Goal: Entertainment & Leisure: Consume media (video, audio)

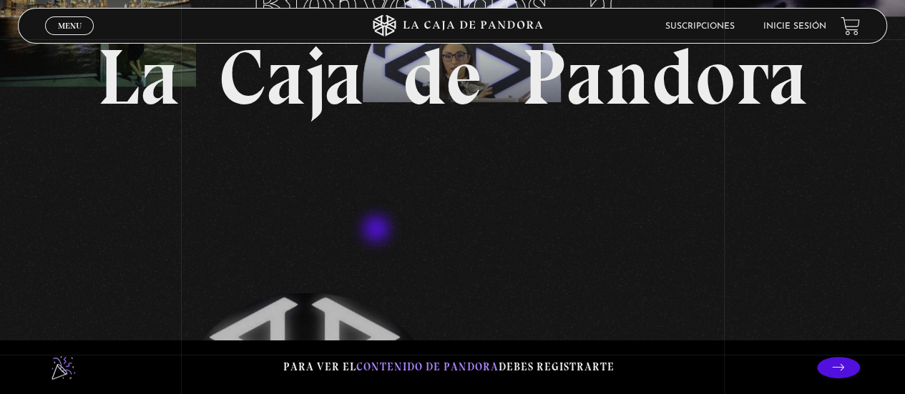
scroll to position [160, 0]
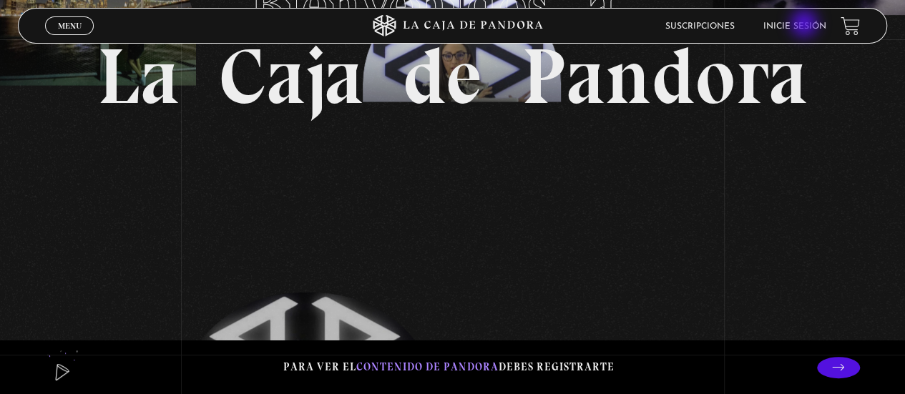
click at [805, 25] on link "Inicie sesión" at bounding box center [794, 26] width 63 height 9
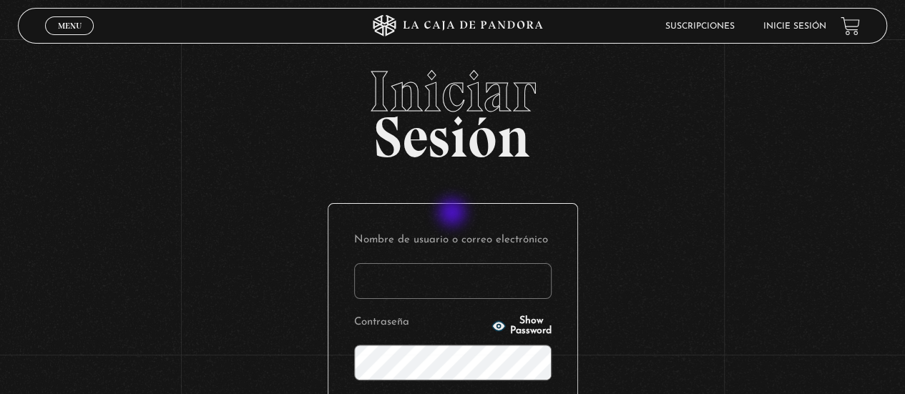
type input "eri90212"
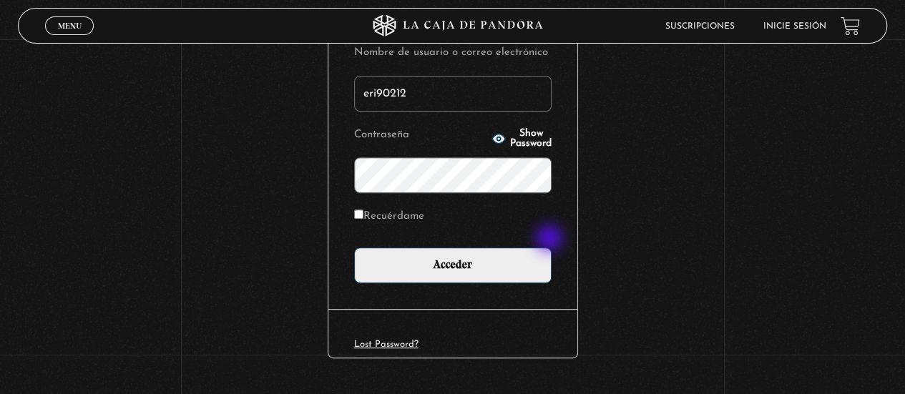
scroll to position [190, 0]
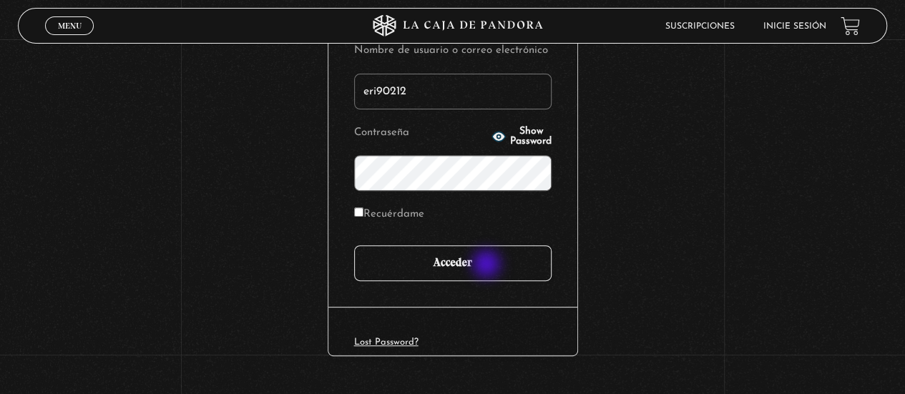
click at [488, 265] on input "Acceder" at bounding box center [452, 263] width 197 height 36
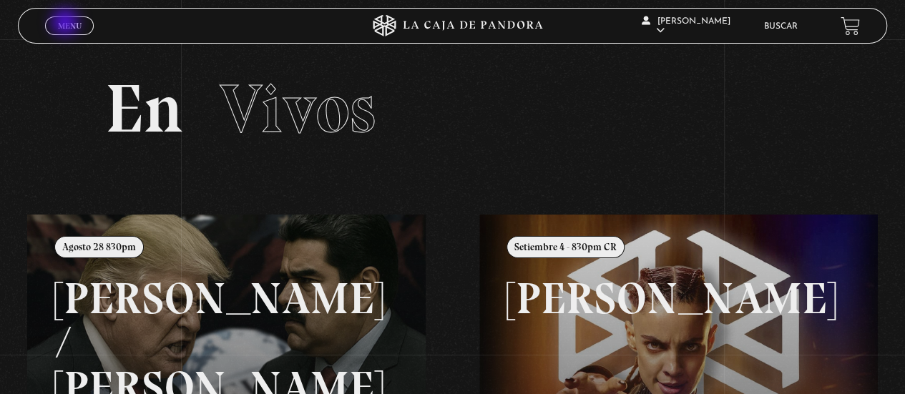
click at [67, 24] on span "Menu" at bounding box center [70, 25] width 24 height 9
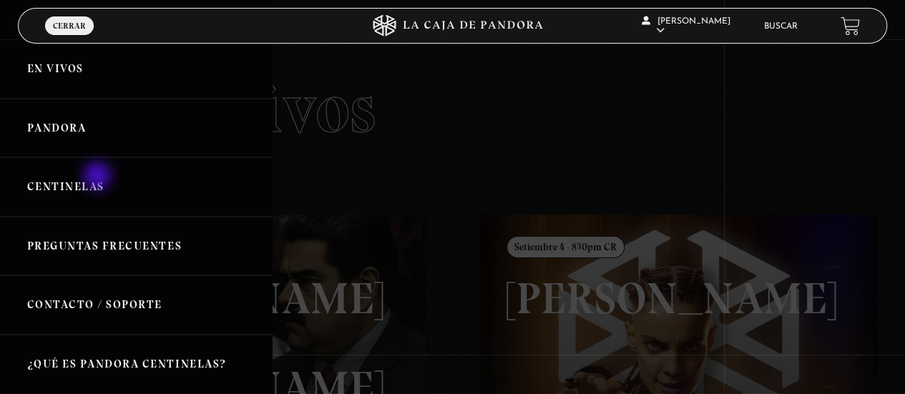
click at [99, 177] on link "Centinelas" at bounding box center [136, 186] width 272 height 59
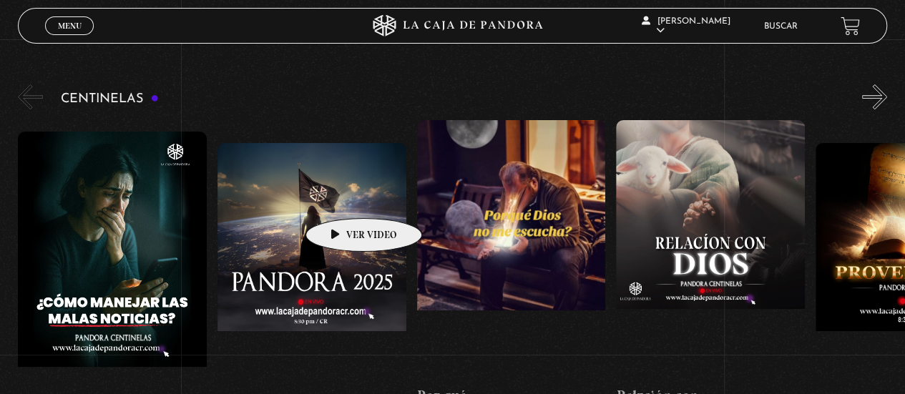
scroll to position [134, 0]
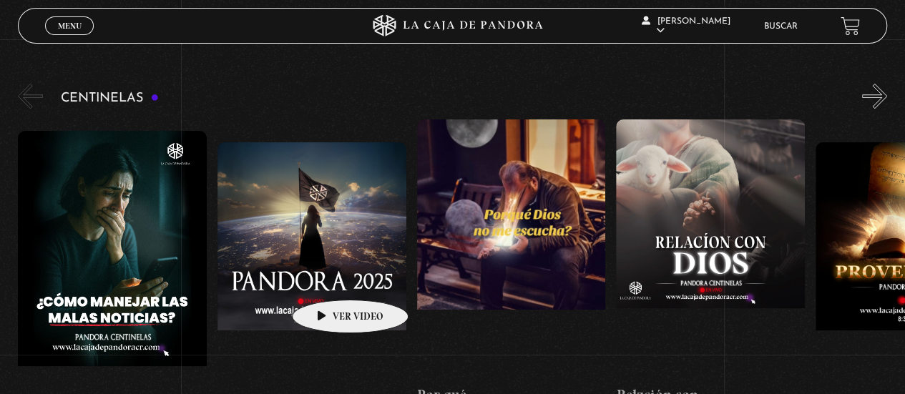
drag, startPoint x: 326, startPoint y: 295, endPoint x: 328, endPoint y: 275, distance: 20.1
click at [328, 275] on figure at bounding box center [311, 271] width 189 height 258
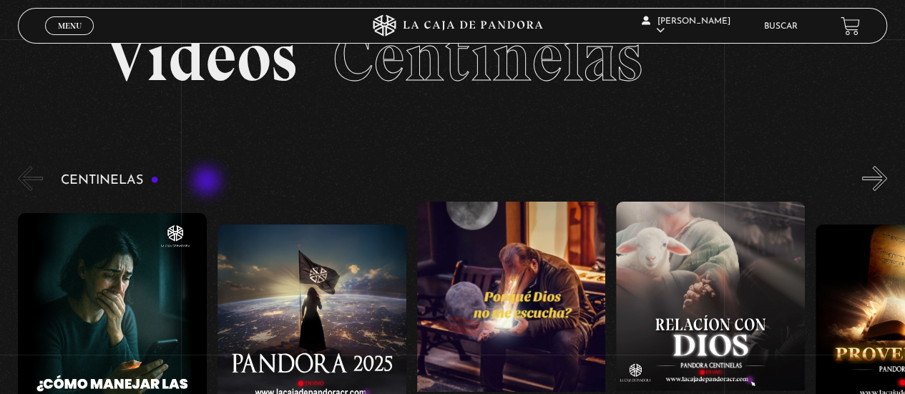
scroll to position [51, 0]
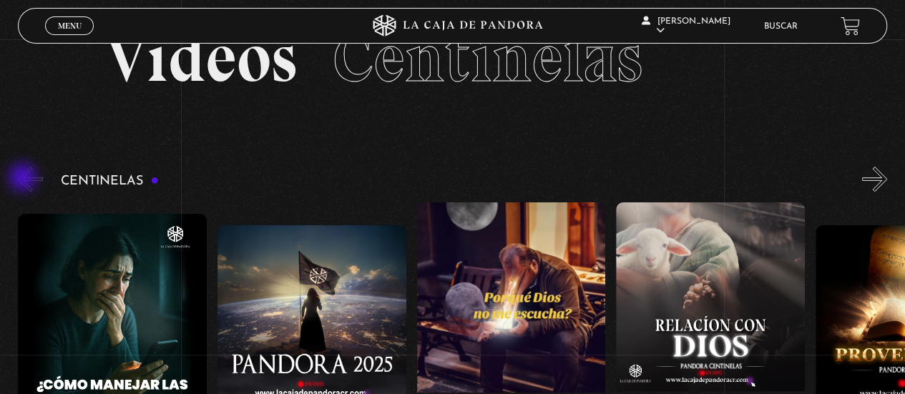
click at [24, 179] on button "«" at bounding box center [30, 179] width 25 height 25
click at [141, 182] on h3 "Centinelas" at bounding box center [110, 182] width 98 height 14
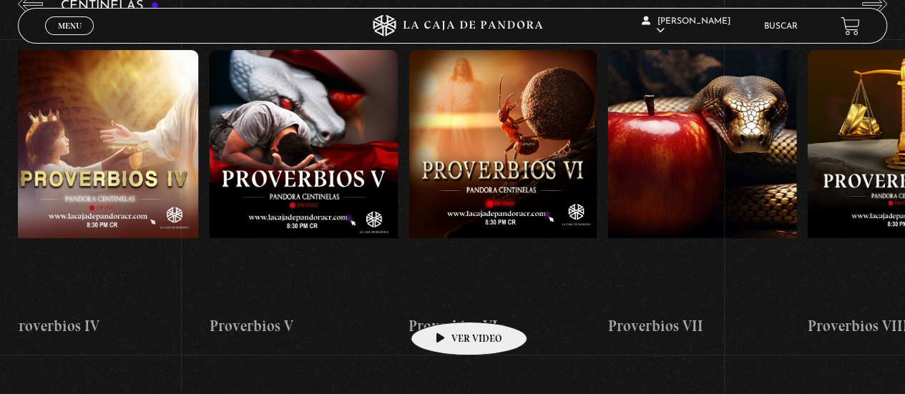
scroll to position [0, 1210]
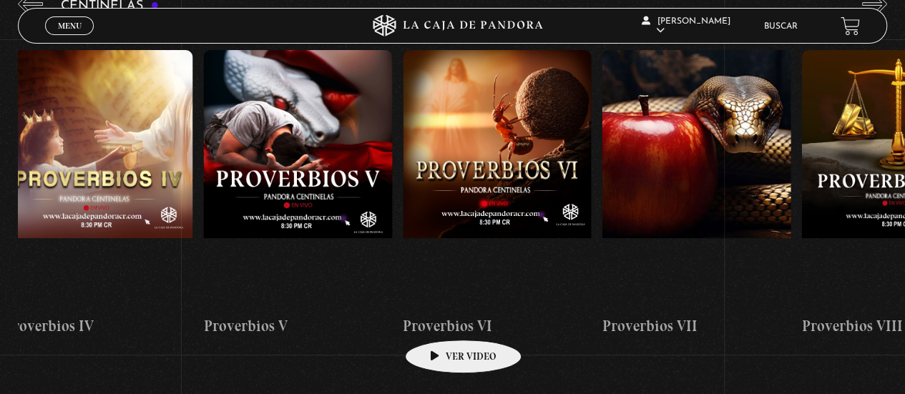
click at [441, 318] on h4 "Proverbios VI" at bounding box center [497, 326] width 189 height 23
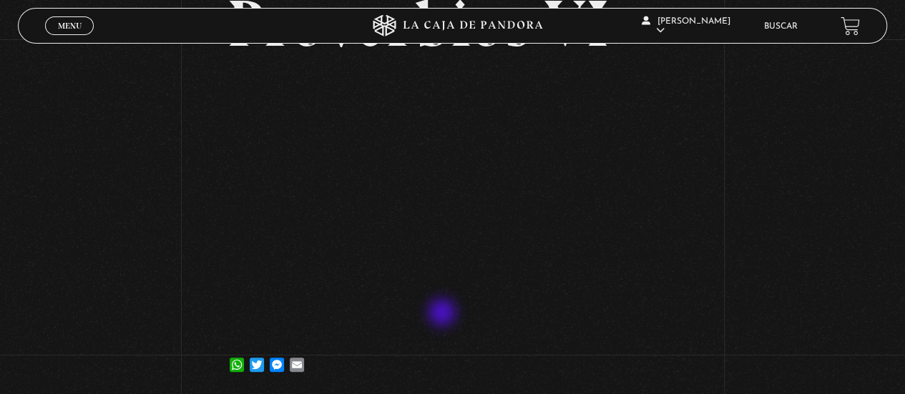
scroll to position [117, 0]
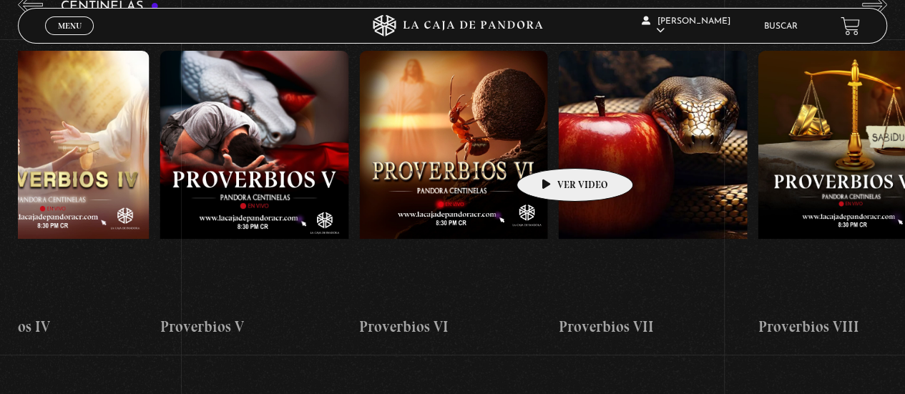
scroll to position [0, 1283]
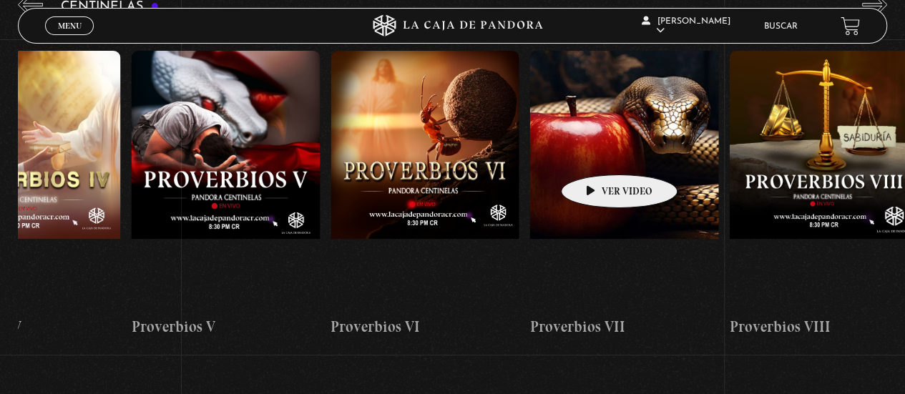
click at [597, 153] on figure at bounding box center [623, 180] width 189 height 258
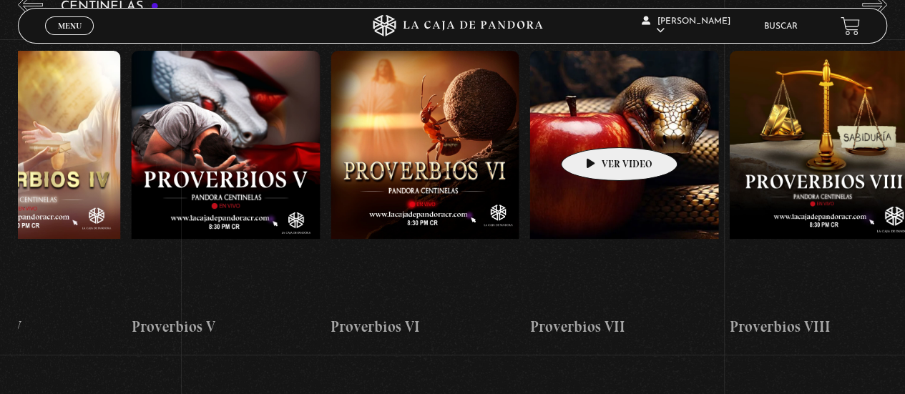
click at [597, 126] on figure at bounding box center [623, 180] width 189 height 258
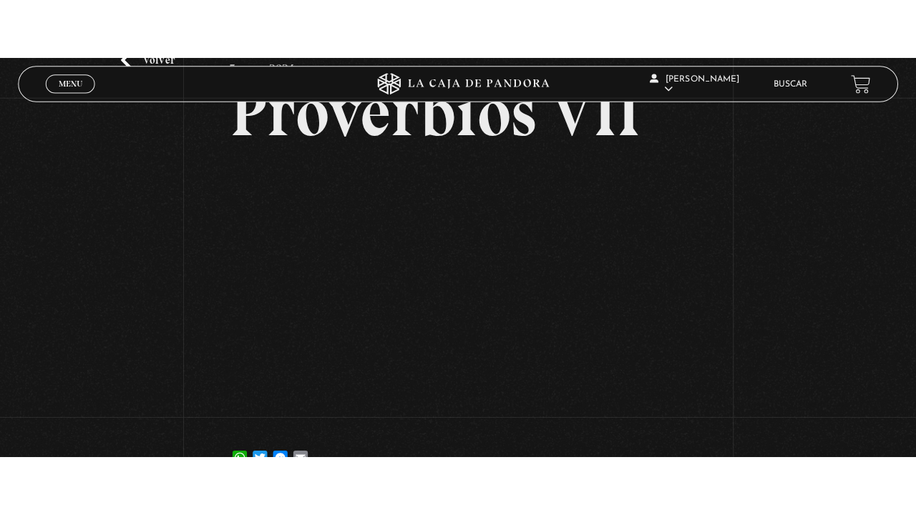
scroll to position [87, 0]
